Goal: Task Accomplishment & Management: Manage account settings

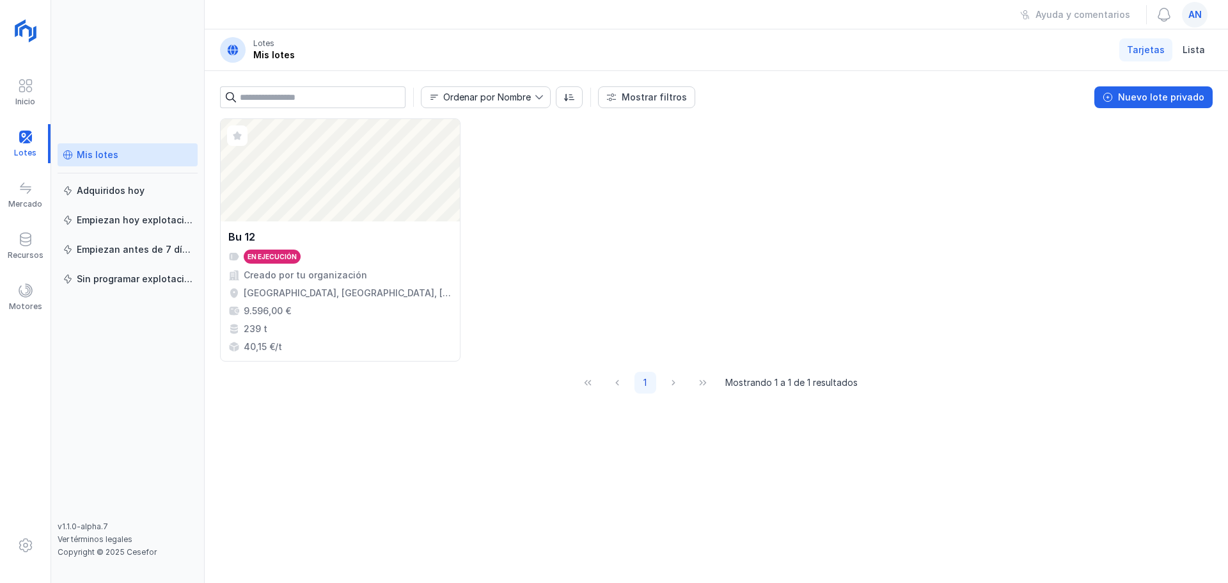
click at [1193, 15] on span "an" at bounding box center [1194, 14] width 13 height 13
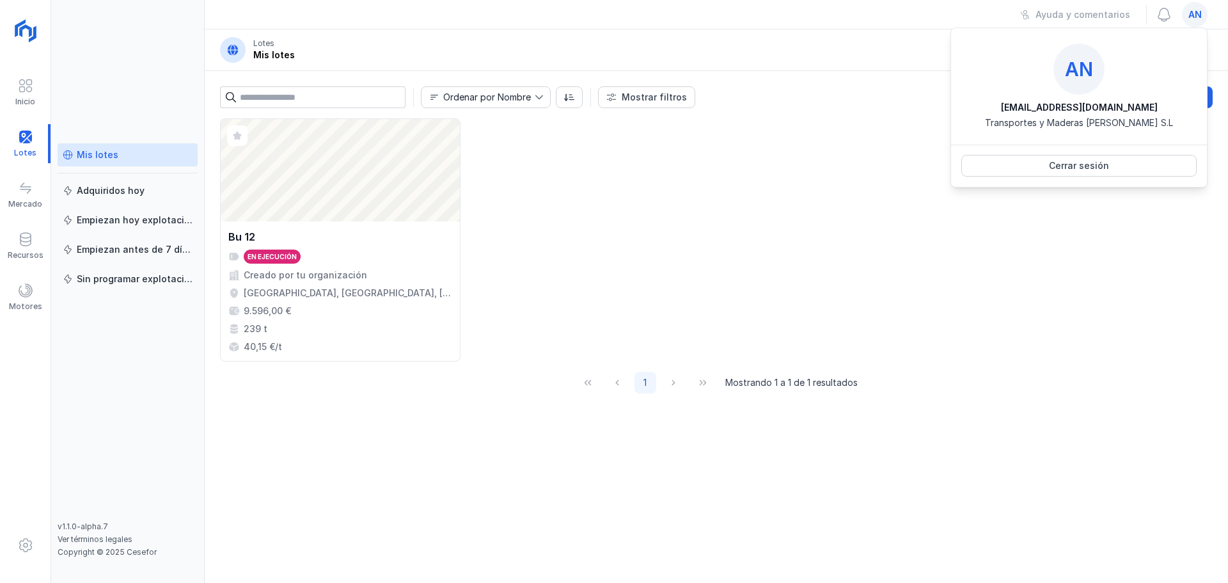
click at [1193, 15] on span "an" at bounding box center [1194, 14] width 13 height 13
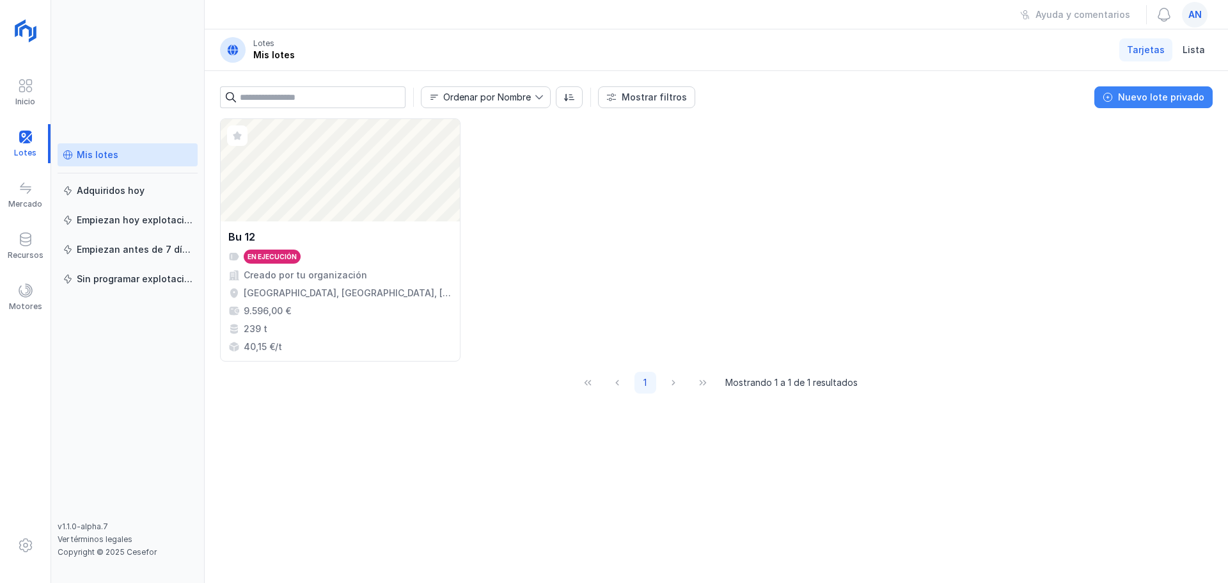
click at [1189, 97] on div "Nuevo lote privado" at bounding box center [1161, 97] width 86 height 13
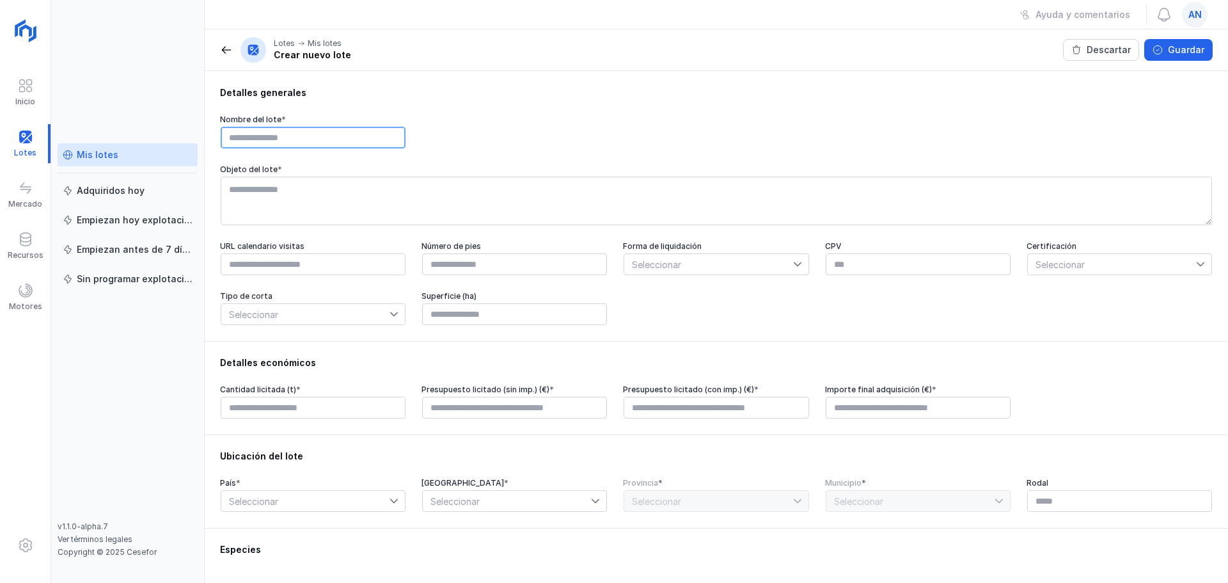
click at [262, 137] on input "text" at bounding box center [313, 138] width 185 height 22
click at [793, 269] on icon at bounding box center [797, 264] width 9 height 9
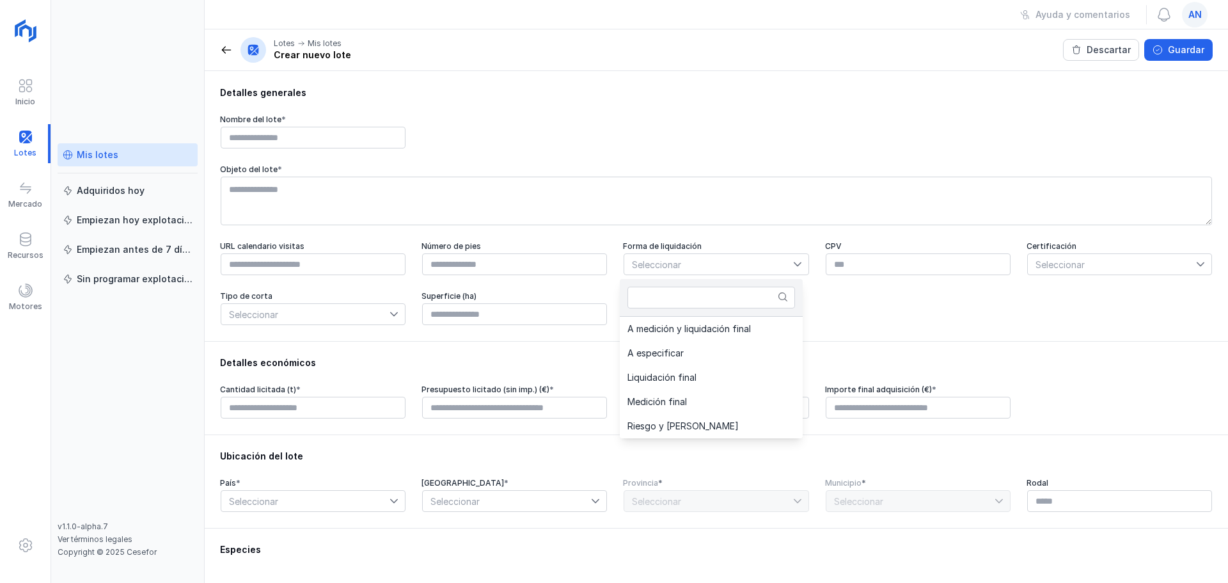
click at [513, 364] on div "Detalles económicos" at bounding box center [716, 362] width 993 height 13
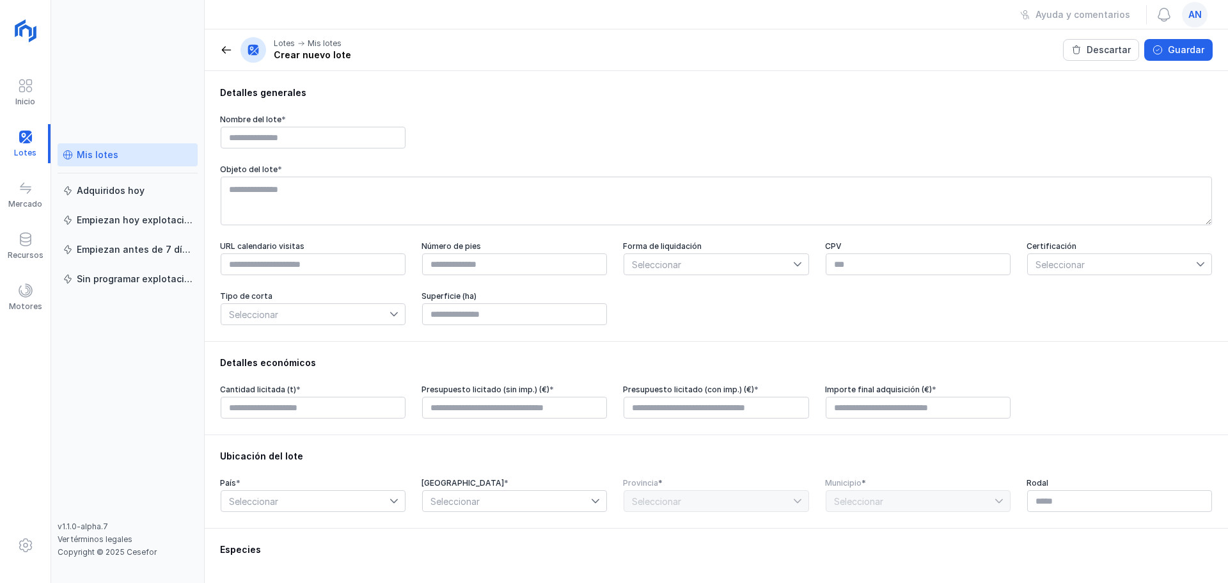
click at [113, 153] on div "Mis lotes" at bounding box center [98, 154] width 42 height 13
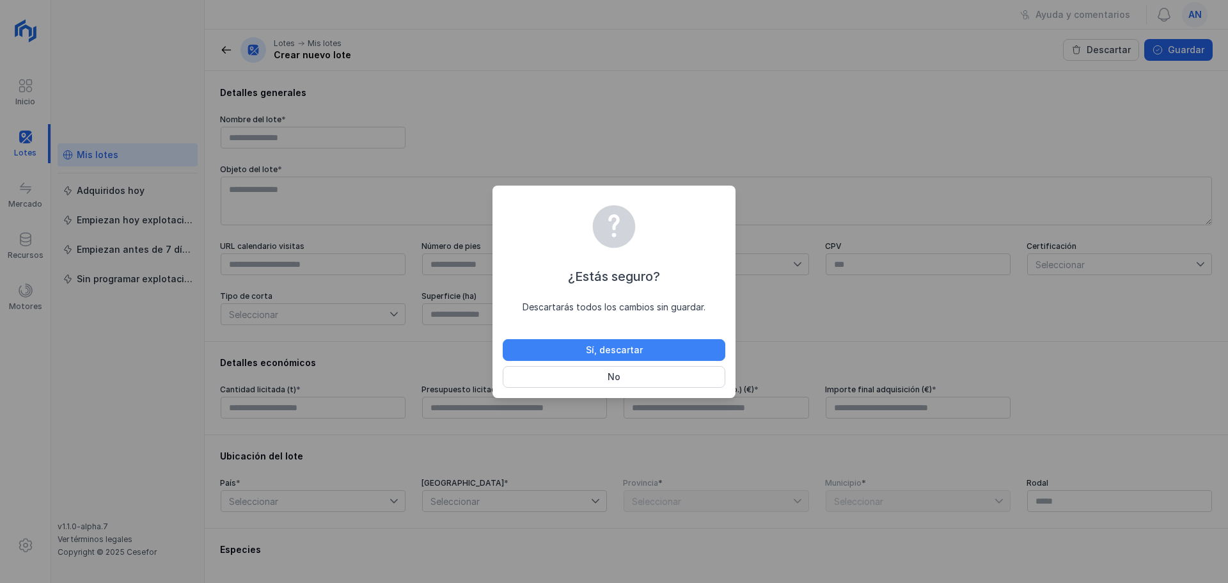
click at [615, 354] on div "Sí, descartar" at bounding box center [614, 349] width 57 height 13
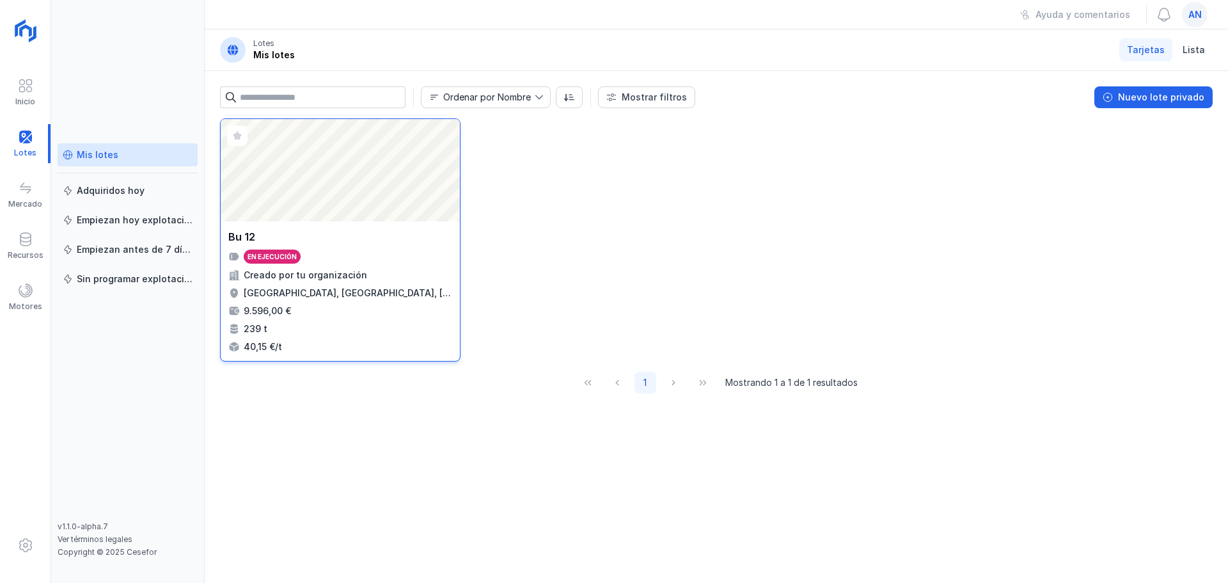
click at [281, 278] on div "Creado por tu organización" at bounding box center [305, 275] width 123 height 13
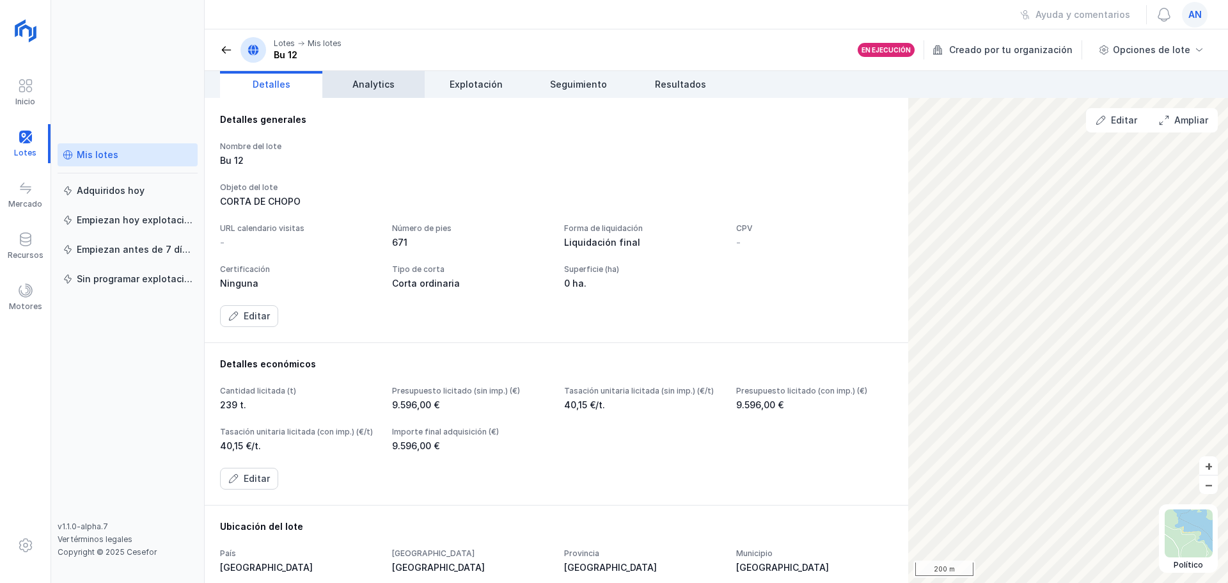
click at [370, 88] on span "Analytics" at bounding box center [373, 84] width 42 height 13
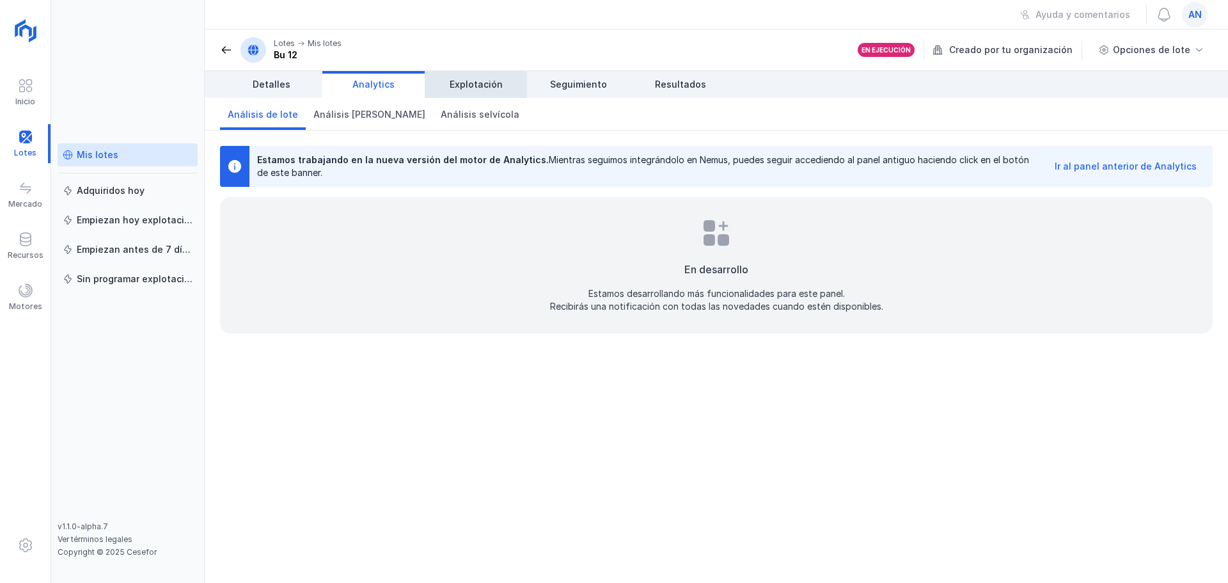
click at [463, 84] on span "Explotación" at bounding box center [476, 84] width 53 height 13
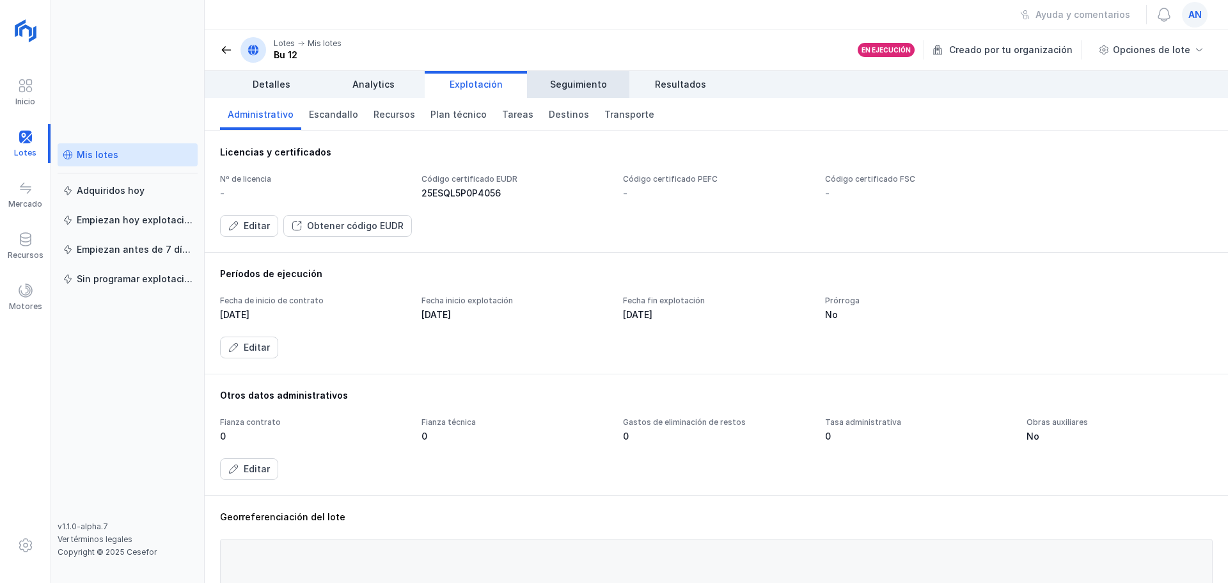
click at [564, 89] on span "Seguimiento" at bounding box center [578, 84] width 57 height 13
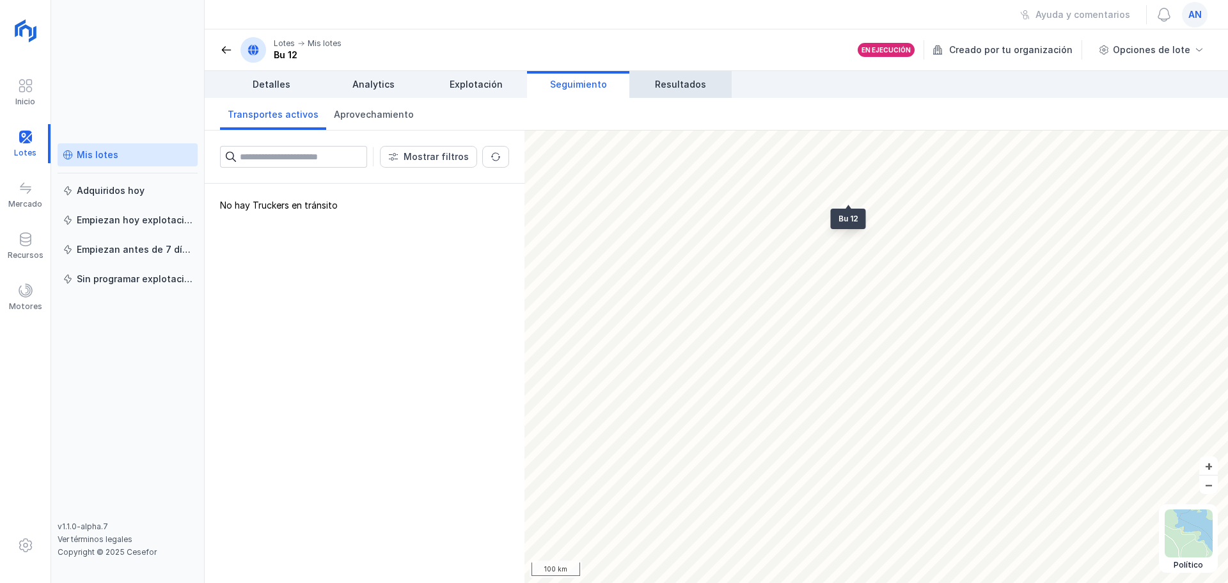
click at [691, 86] on span "Resultados" at bounding box center [680, 84] width 51 height 13
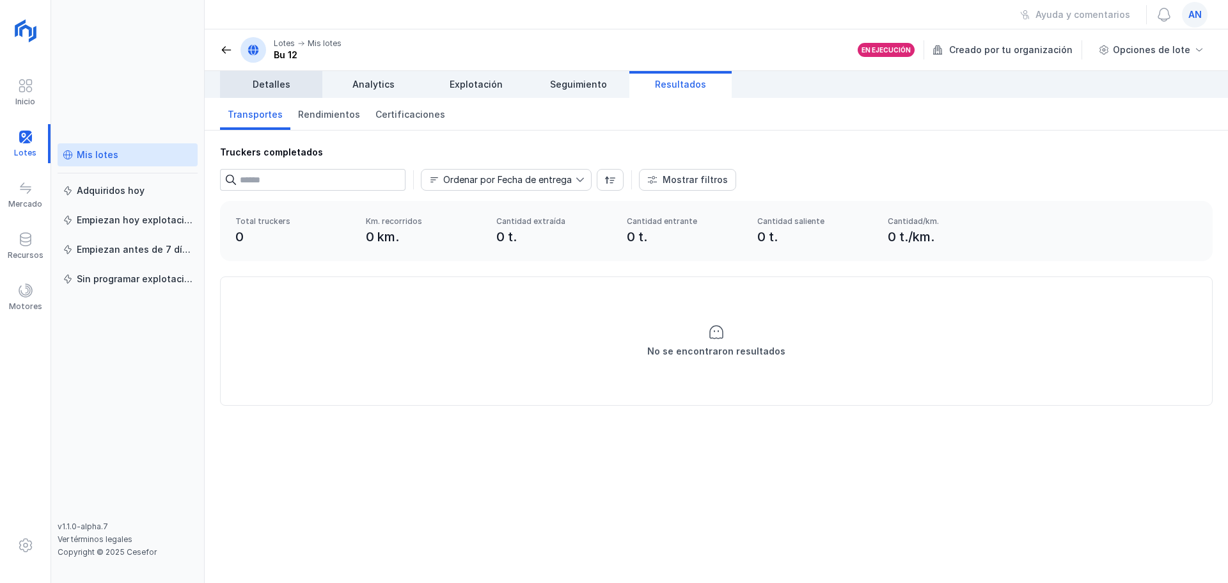
click at [274, 88] on span "Detalles" at bounding box center [272, 84] width 38 height 13
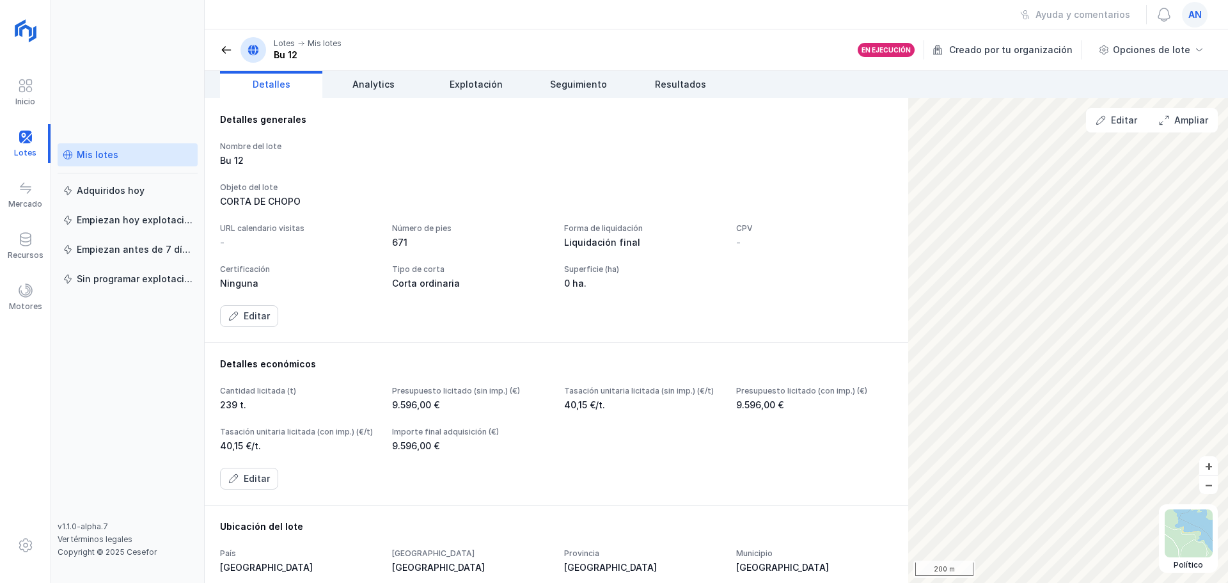
click at [132, 153] on div "Mis lotes" at bounding box center [128, 154] width 130 height 13
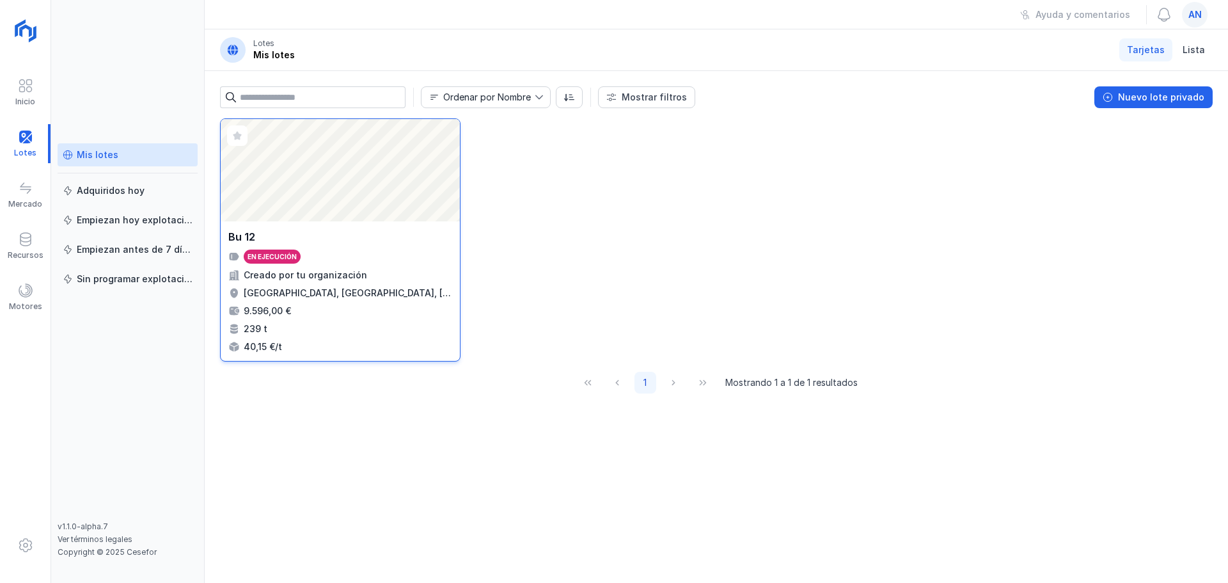
click at [299, 207] on div "Abrir lote" at bounding box center [340, 170] width 239 height 102
